Goal: Information Seeking & Learning: Compare options

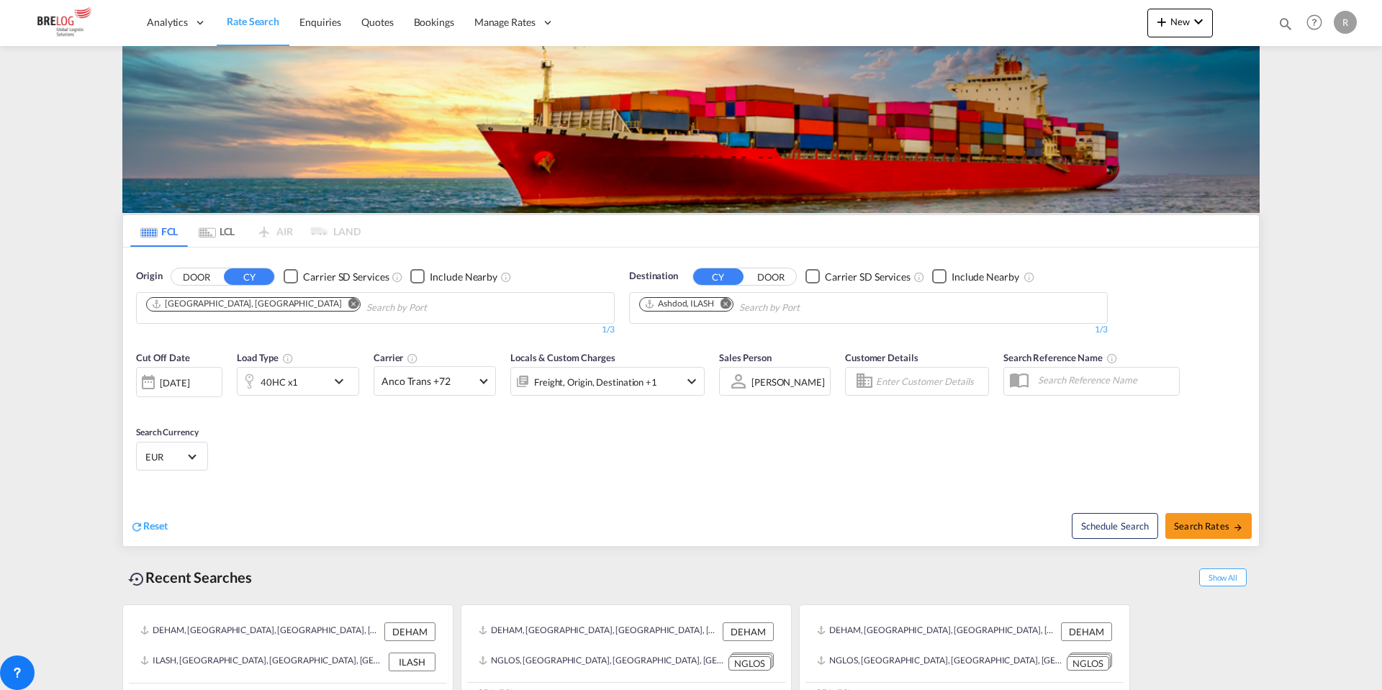
click at [725, 298] on md-icon "Remove" at bounding box center [725, 303] width 11 height 11
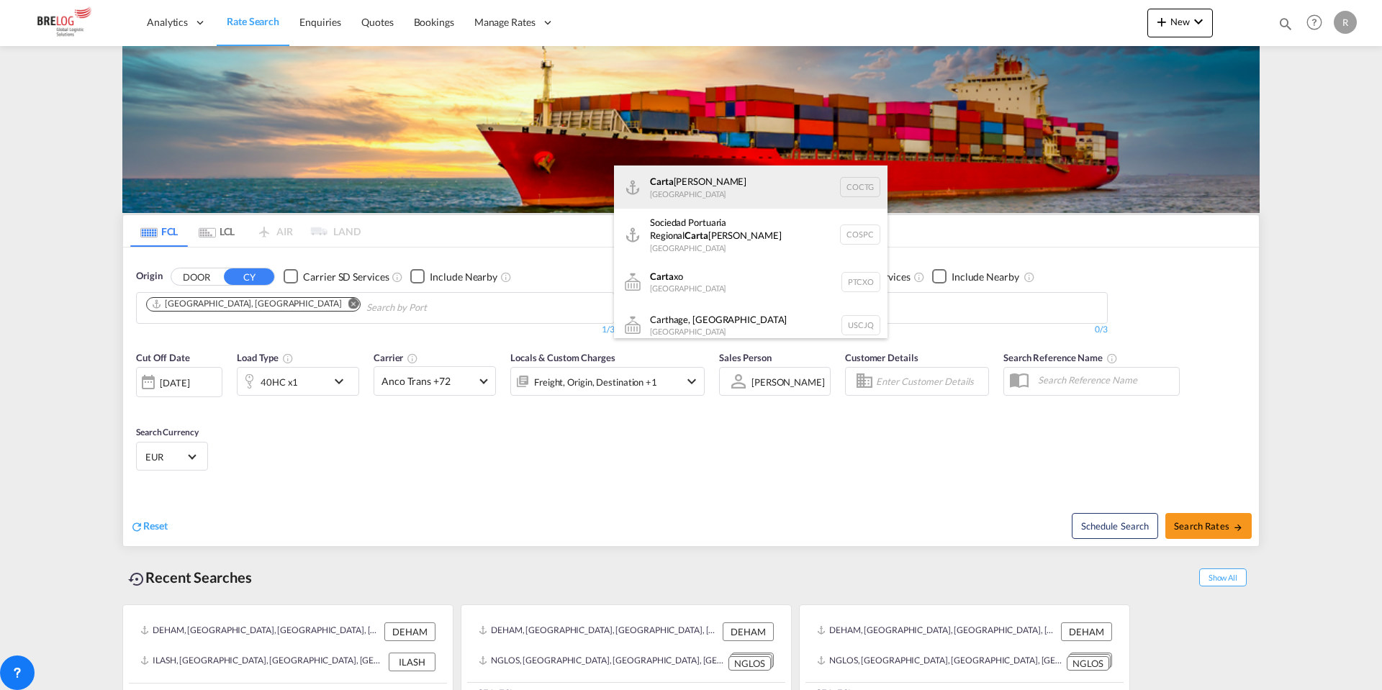
type input "carta"
click at [705, 175] on div "[PERSON_NAME] [GEOGRAPHIC_DATA] COCTG" at bounding box center [750, 187] width 273 height 43
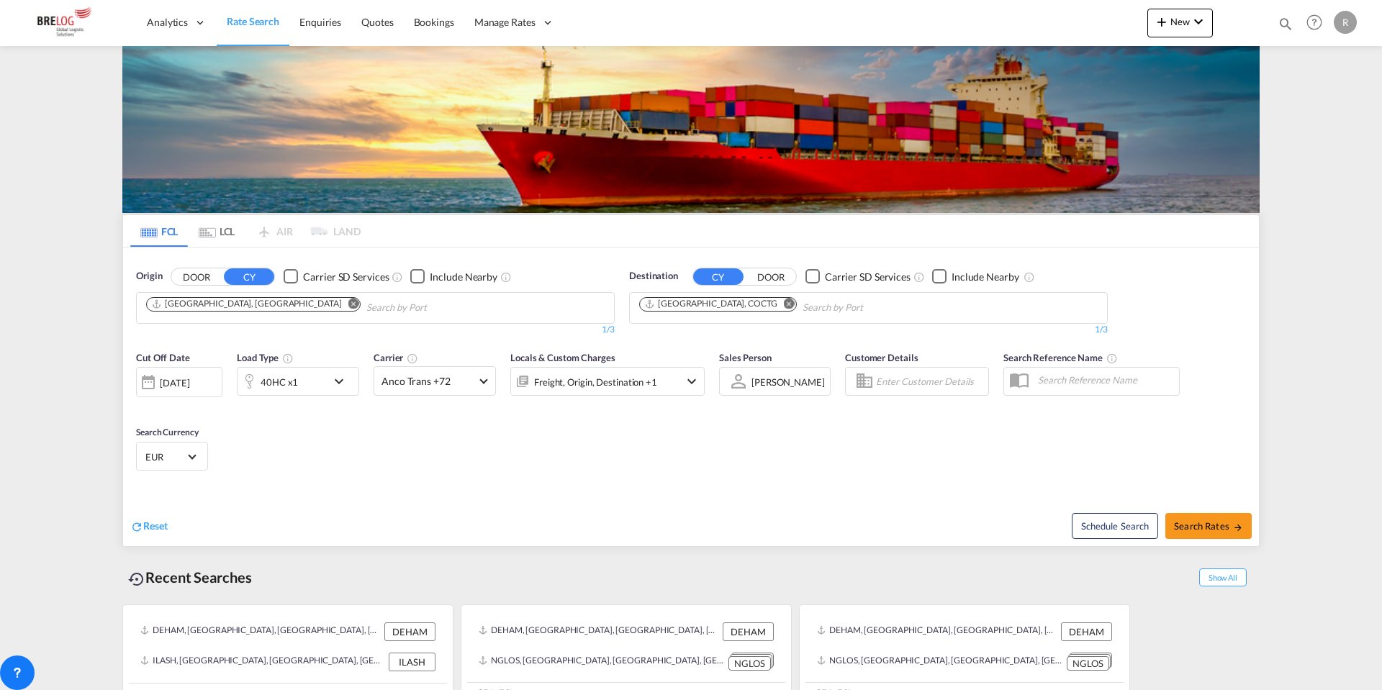
click at [189, 376] on div "[DATE]" at bounding box center [175, 382] width 30 height 13
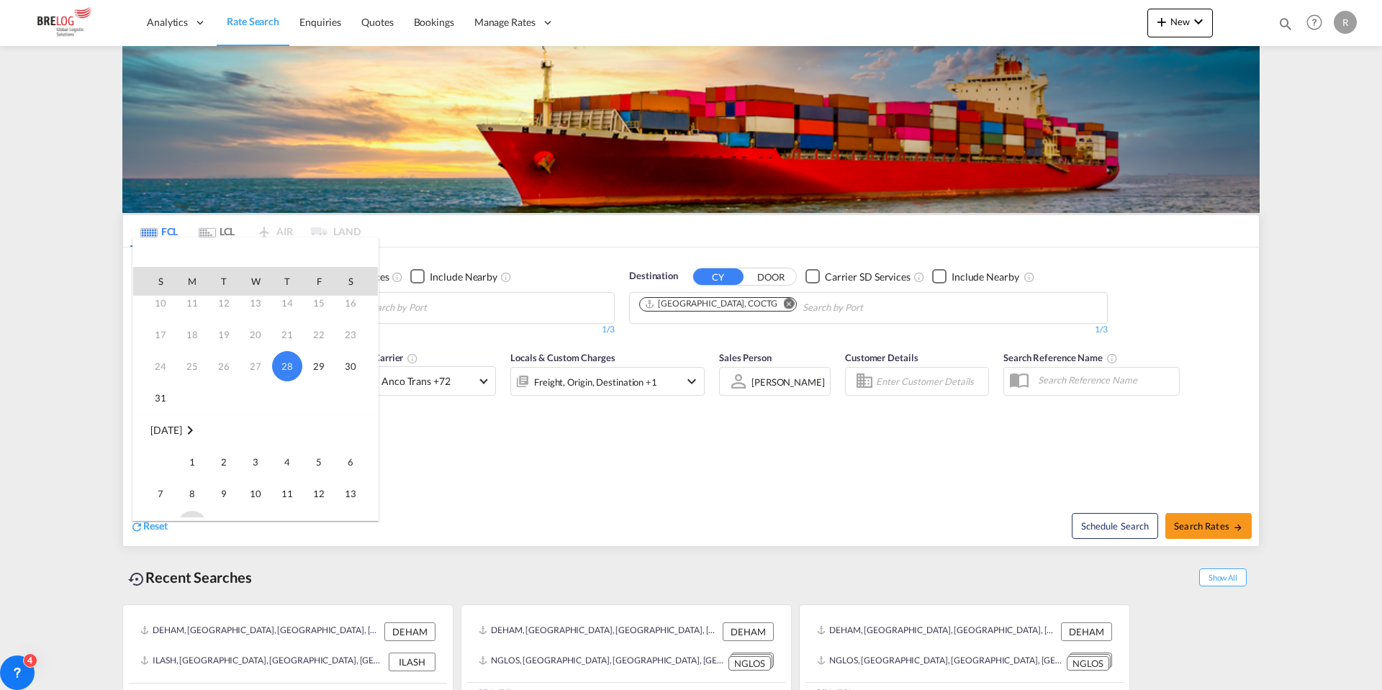
scroll to position [120, 0]
click at [195, 411] on span "1" at bounding box center [192, 414] width 29 height 29
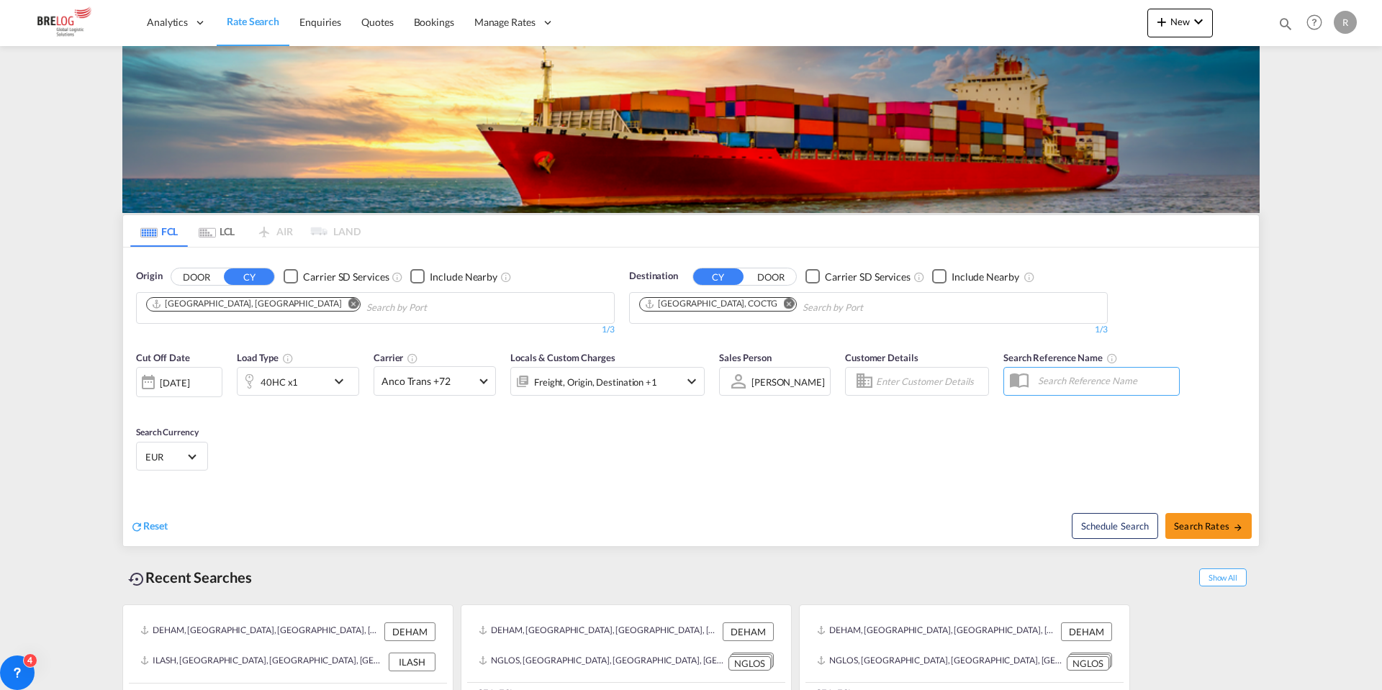
click at [315, 367] on div "40HC x1" at bounding box center [282, 381] width 89 height 29
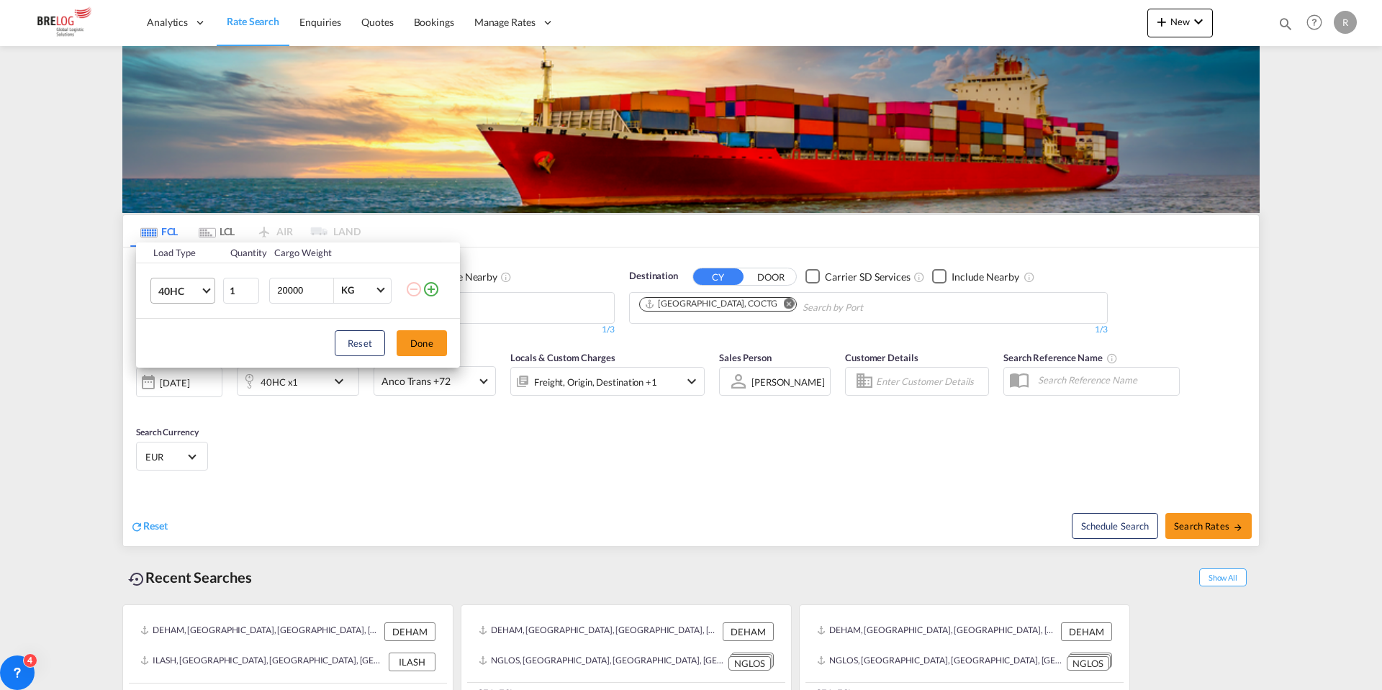
click at [183, 297] on span "40HC" at bounding box center [179, 291] width 42 height 14
click at [190, 219] on md-option "20GP" at bounding box center [196, 221] width 98 height 35
click at [294, 294] on input "20000" at bounding box center [305, 291] width 58 height 24
type input "13000"
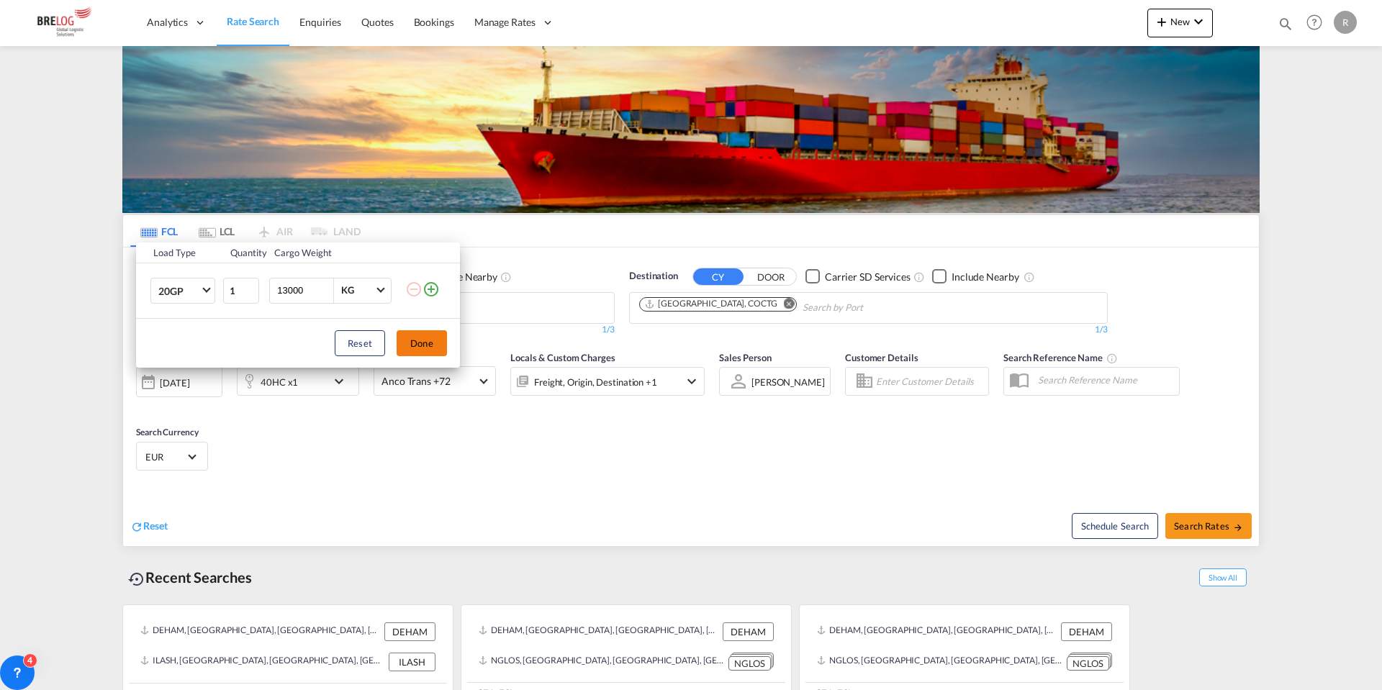
click at [430, 337] on button "Done" at bounding box center [422, 343] width 50 height 26
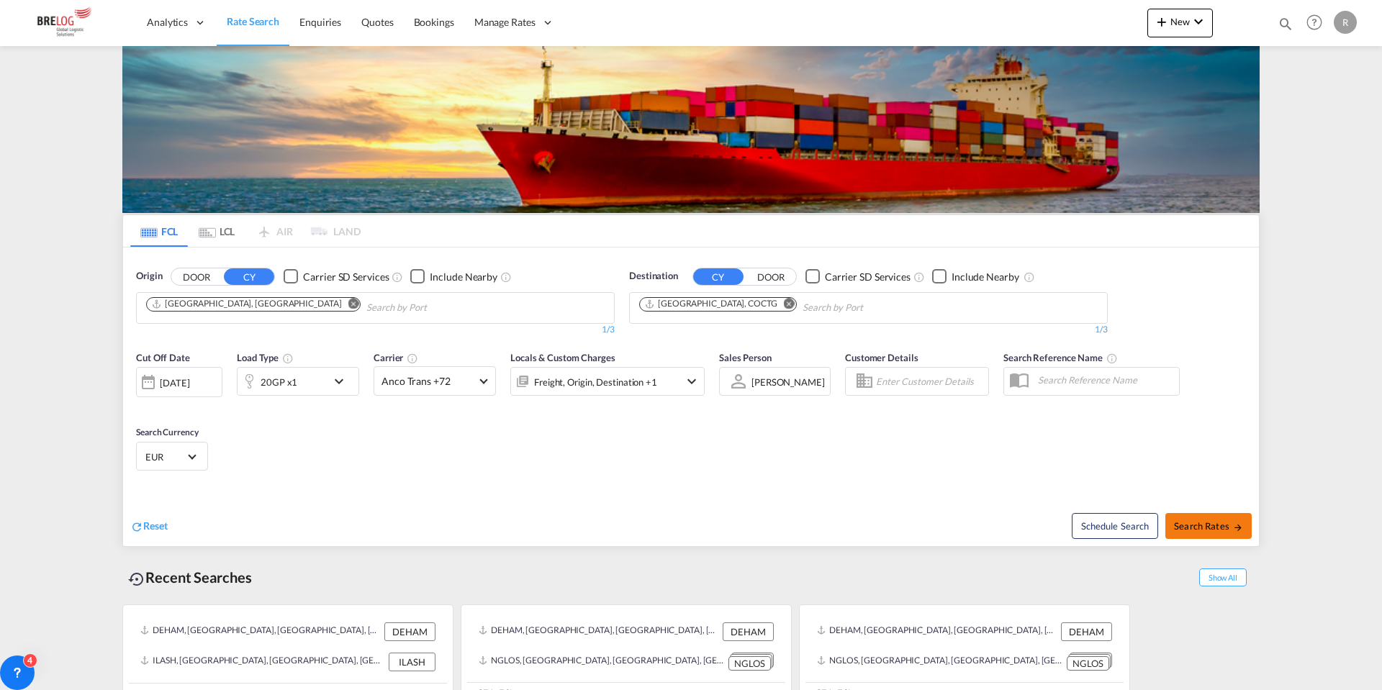
click at [1184, 520] on span "Search Rates" at bounding box center [1208, 526] width 69 height 12
type input "DEHAM to COCTG / [DATE]"
